Goal: Task Accomplishment & Management: Manage account settings

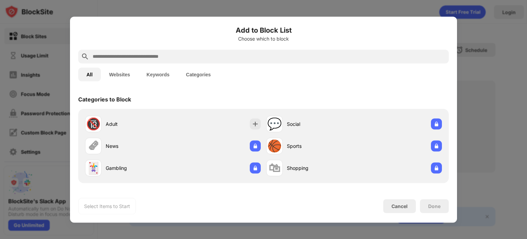
click at [200, 57] on input "text" at bounding box center [269, 56] width 354 height 8
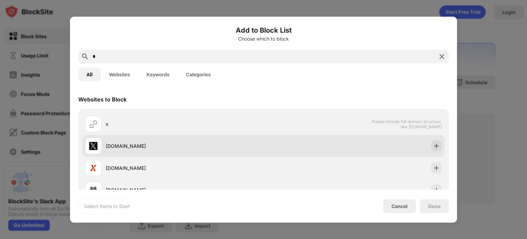
type input "*"
click at [433, 146] on img at bounding box center [436, 145] width 7 height 7
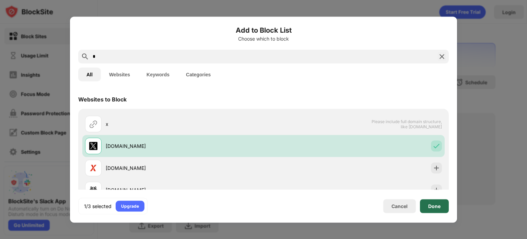
click at [428, 203] on div "Done" at bounding box center [434, 205] width 12 height 5
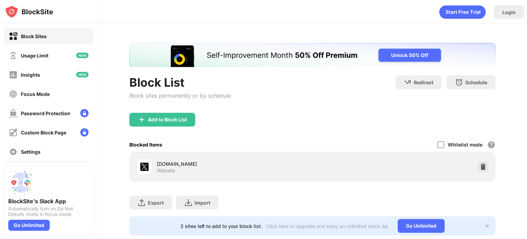
click at [194, 119] on div "Add to Block List" at bounding box center [162, 120] width 66 height 14
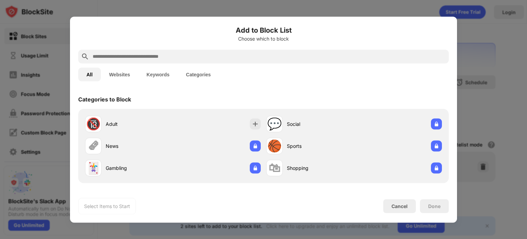
click at [172, 58] on input "text" at bounding box center [269, 56] width 354 height 8
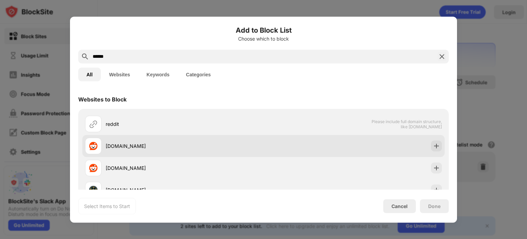
type input "******"
click at [433, 145] on img at bounding box center [436, 145] width 7 height 7
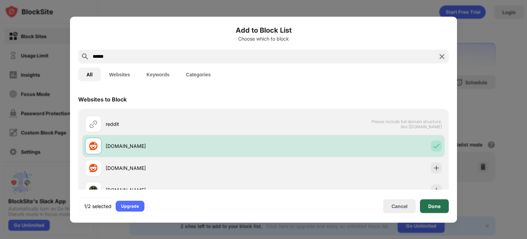
click at [431, 199] on div "Done" at bounding box center [434, 206] width 29 height 14
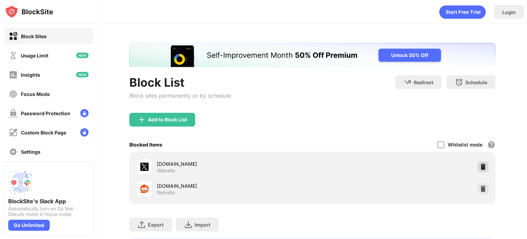
click at [480, 169] on img at bounding box center [483, 166] width 7 height 7
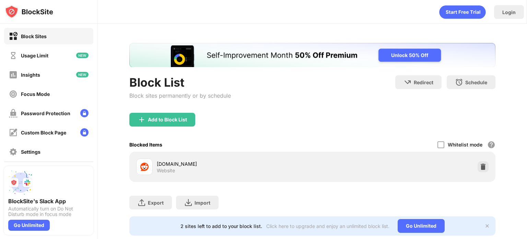
click at [180, 119] on div "Add to Block List" at bounding box center [167, 119] width 39 height 5
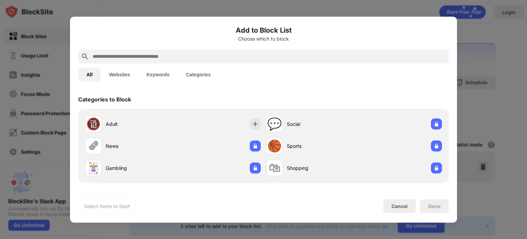
click at [185, 55] on input "text" at bounding box center [269, 56] width 354 height 8
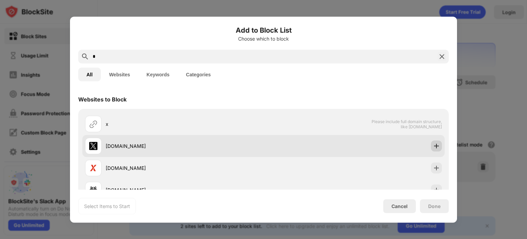
type input "*"
click at [433, 143] on img at bounding box center [436, 145] width 7 height 7
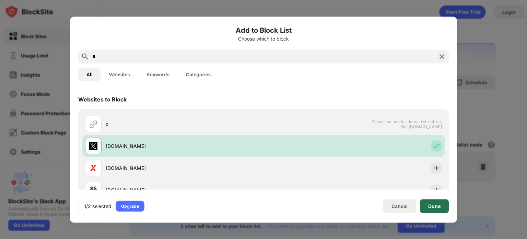
click at [431, 207] on div "Done" at bounding box center [434, 205] width 12 height 5
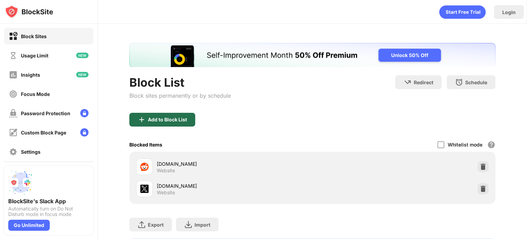
click at [146, 123] on div "Add to Block List" at bounding box center [162, 120] width 66 height 14
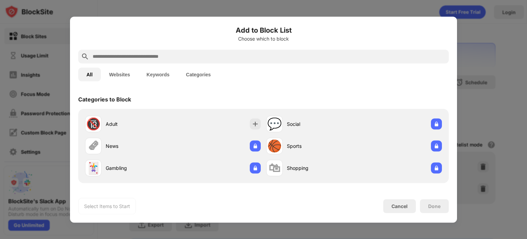
click at [143, 55] on input "text" at bounding box center [269, 56] width 354 height 8
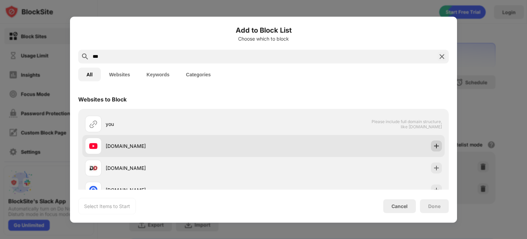
type input "***"
click at [433, 146] on img at bounding box center [436, 145] width 7 height 7
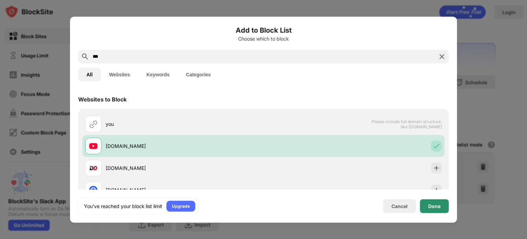
click at [443, 210] on div "Done" at bounding box center [434, 206] width 29 height 14
